Goal: Task Accomplishment & Management: Use online tool/utility

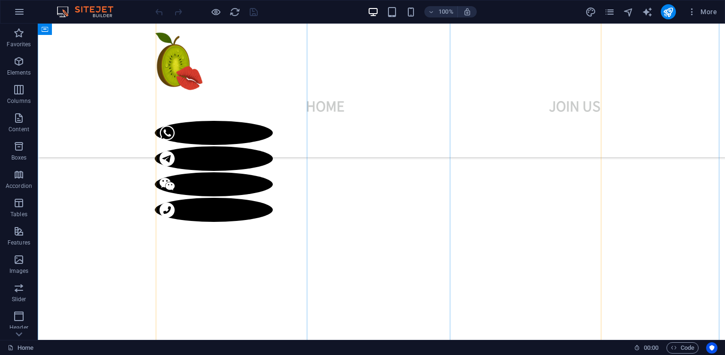
scroll to position [624, 0]
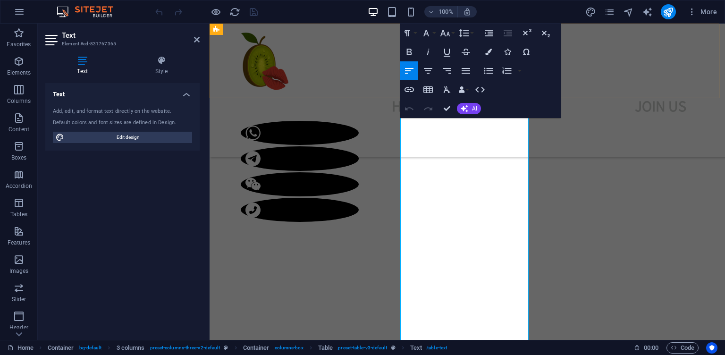
scroll to position [728, 0]
click at [592, 10] on icon "design" at bounding box center [591, 12] width 11 height 11
select select "rem"
select select "200"
select select "px"
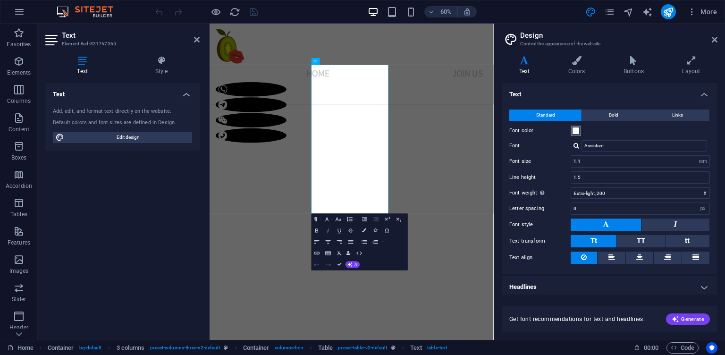
click at [578, 131] on span at bounding box center [576, 131] width 8 height 8
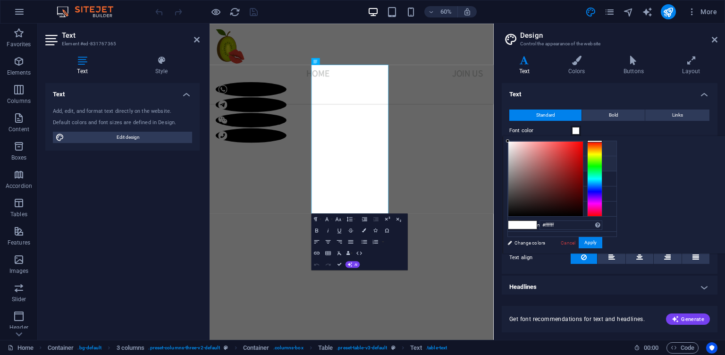
click at [515, 164] on icon at bounding box center [515, 163] width 7 height 7
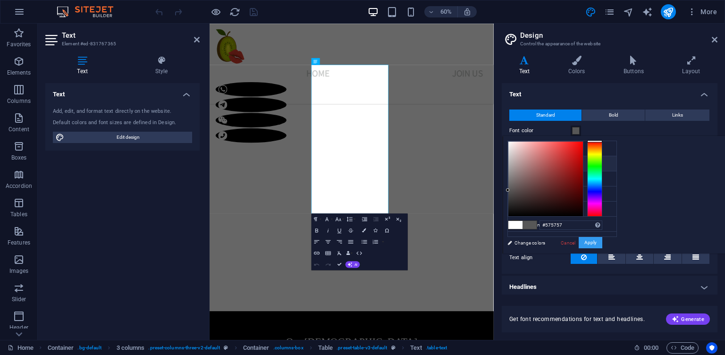
click at [603, 241] on button "Apply" at bounding box center [591, 242] width 24 height 11
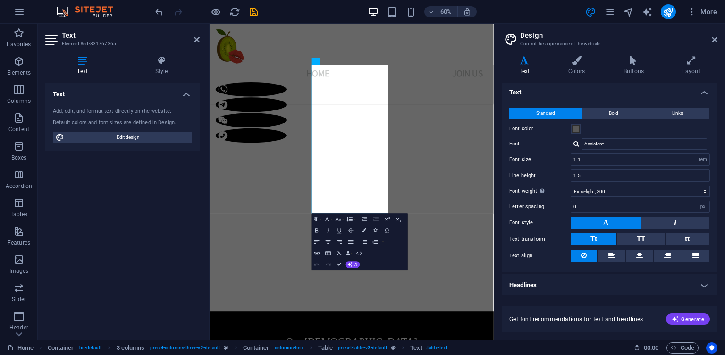
scroll to position [2, 0]
click at [183, 217] on div "Text Add, edit, and format text directly on the website. Default colors and fon…" at bounding box center [122, 207] width 154 height 249
drag, startPoint x: 251, startPoint y: 9, endPoint x: 550, endPoint y: 4, distance: 299.4
click at [251, 9] on icon "save" at bounding box center [253, 12] width 11 height 11
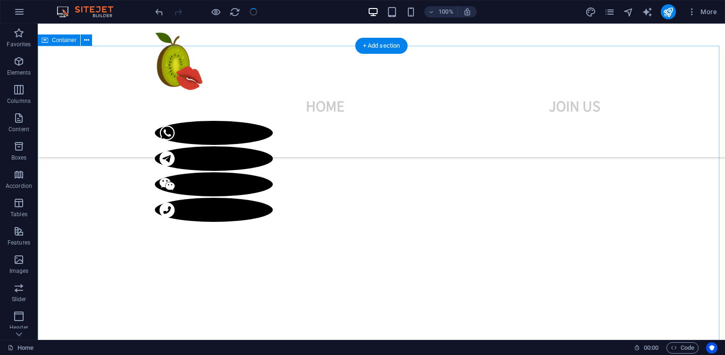
scroll to position [353, 0]
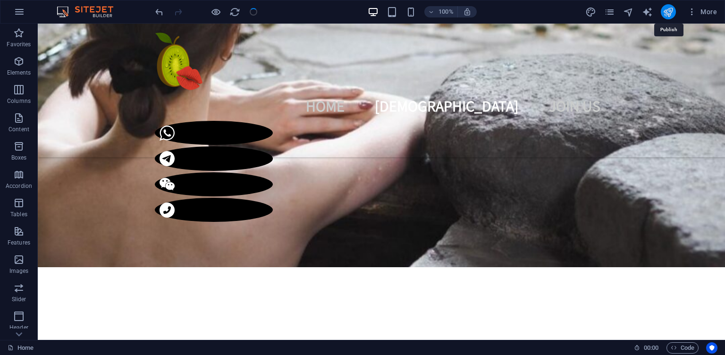
click at [667, 16] on icon "publish" at bounding box center [668, 12] width 11 height 11
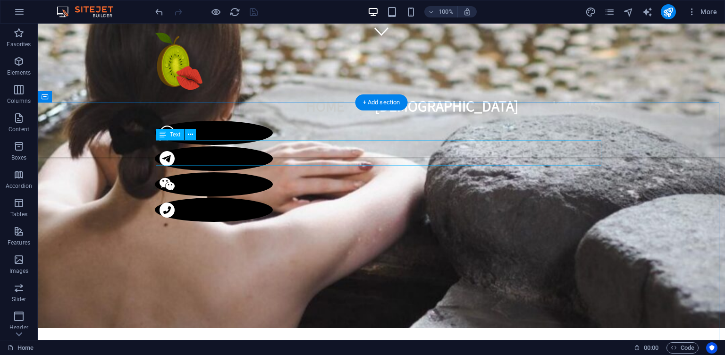
scroll to position [361, 0]
